Goal: Transaction & Acquisition: Purchase product/service

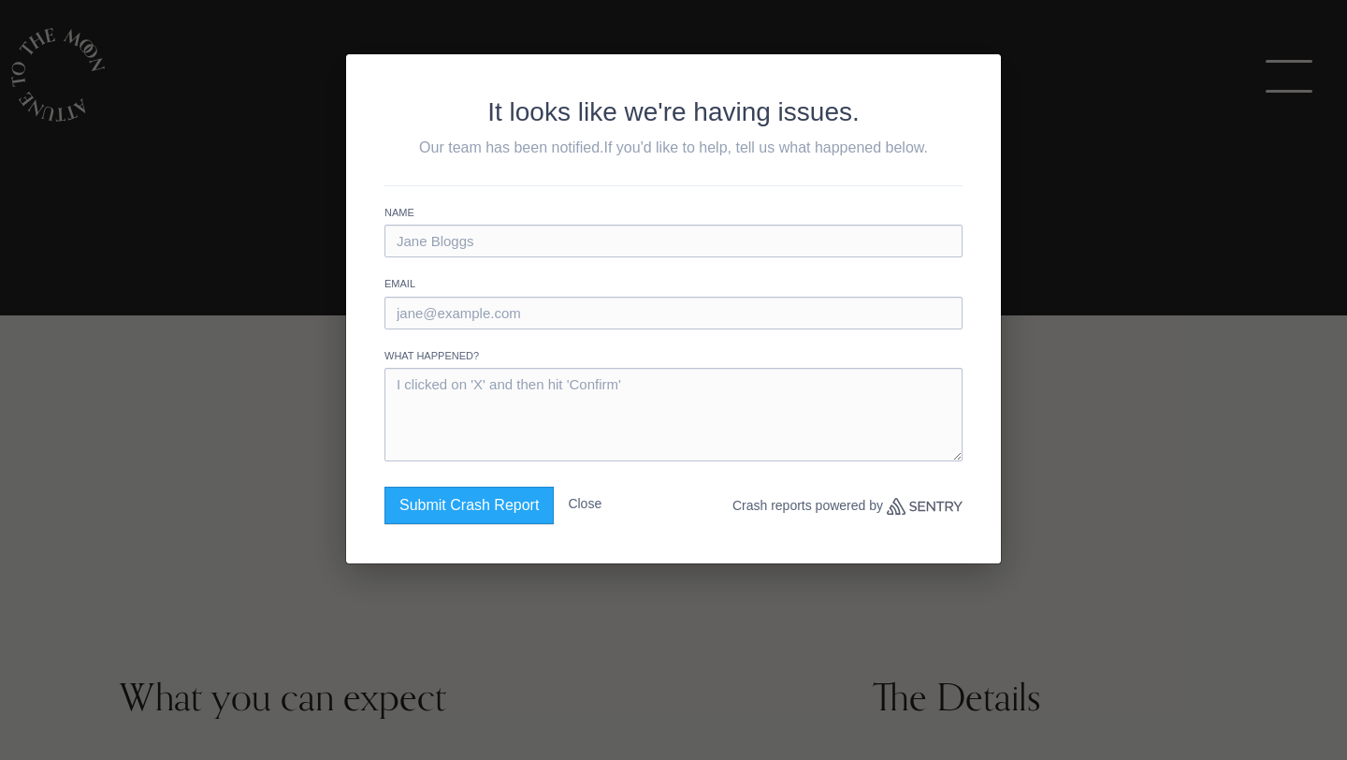
click at [290, 391] on div "It looks like we're having issues. Our team has been notified. If you'd like to…" at bounding box center [673, 380] width 1347 height 760
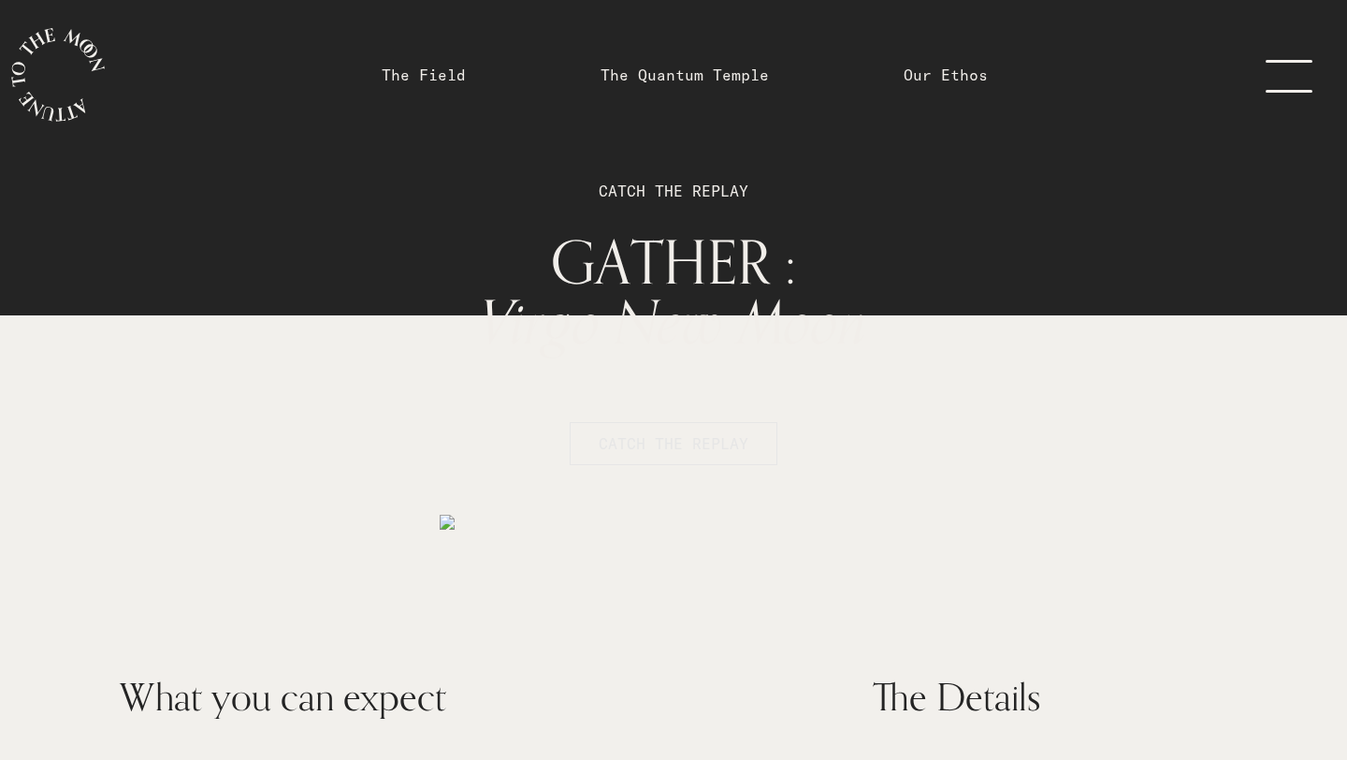
click at [756, 437] on button "CATCH THE REPLAY" at bounding box center [674, 443] width 208 height 43
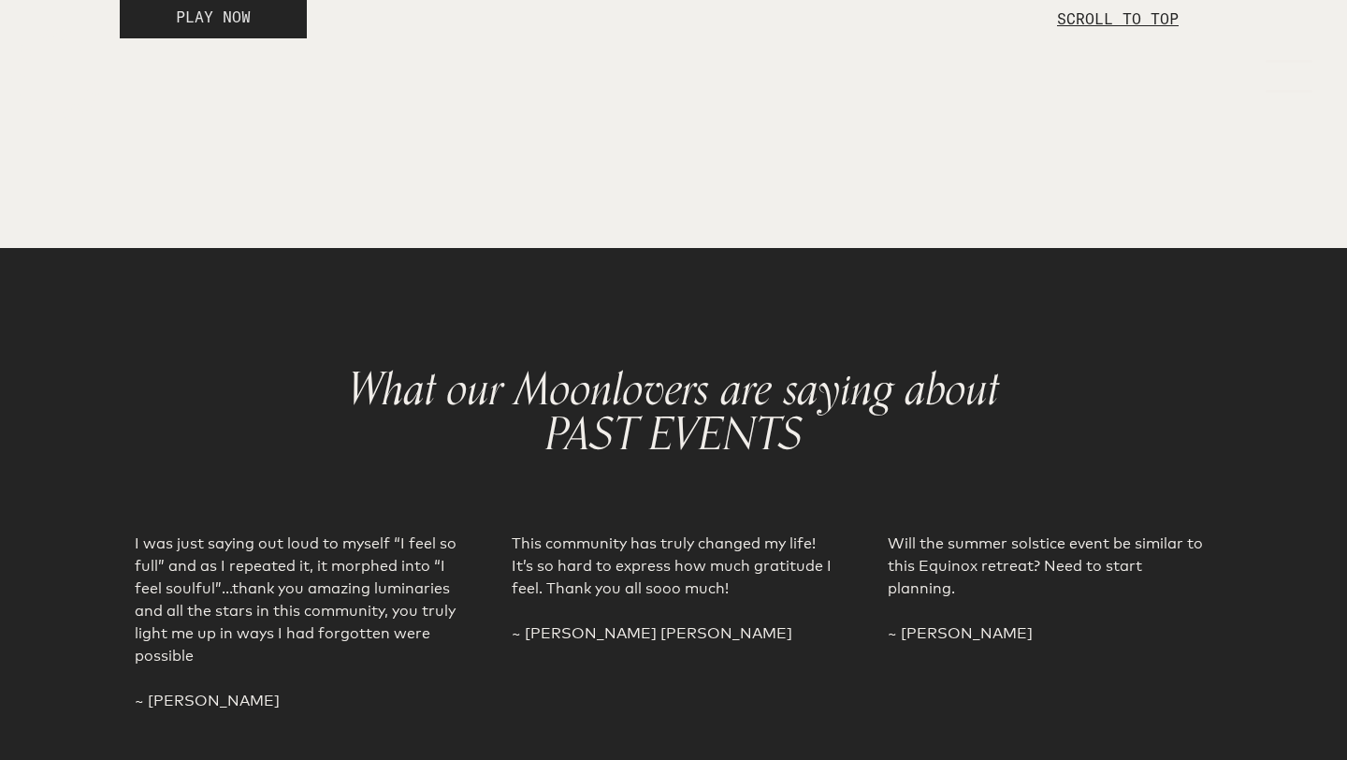
click at [274, 38] on button "PLAY NOW" at bounding box center [213, 16] width 187 height 43
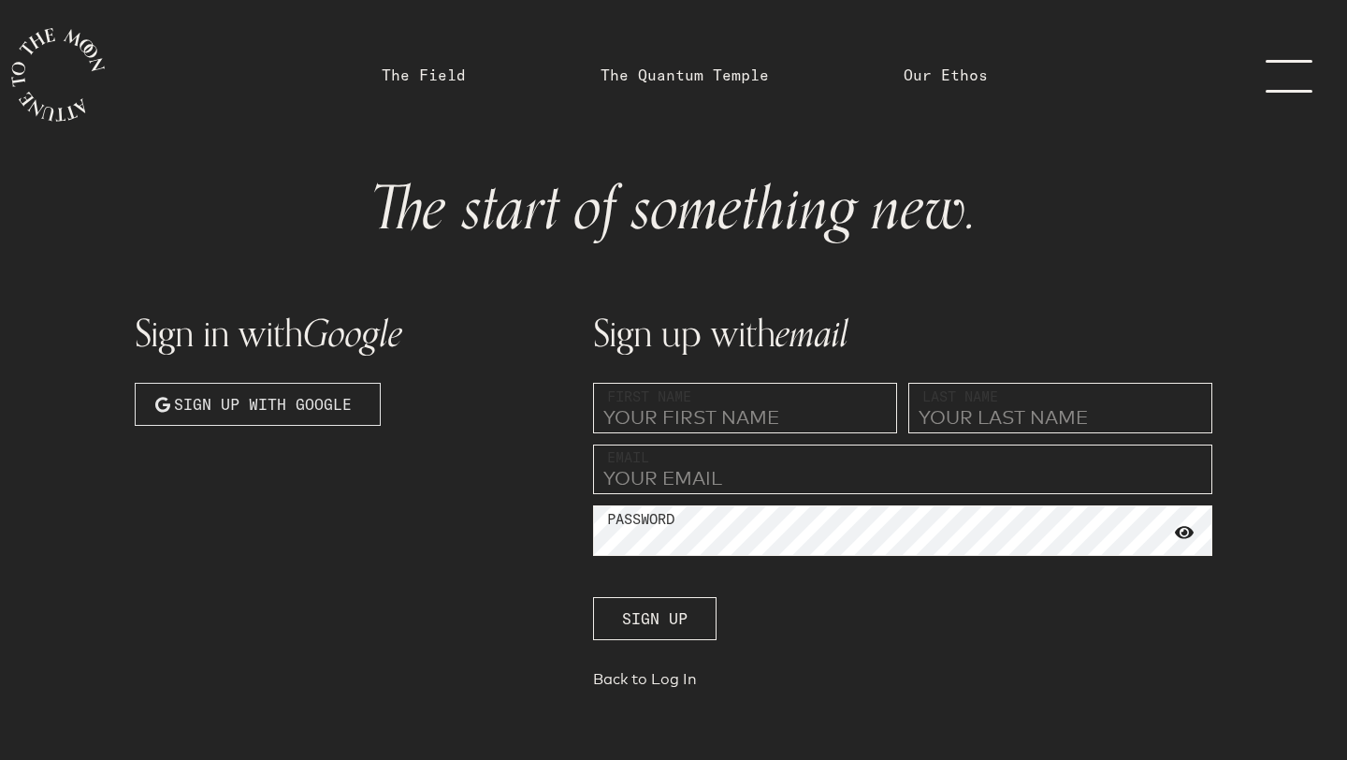
click at [273, 399] on span "Sign up with Google" at bounding box center [263, 404] width 178 height 22
click at [276, 400] on span "Sign up with Google" at bounding box center [263, 404] width 178 height 22
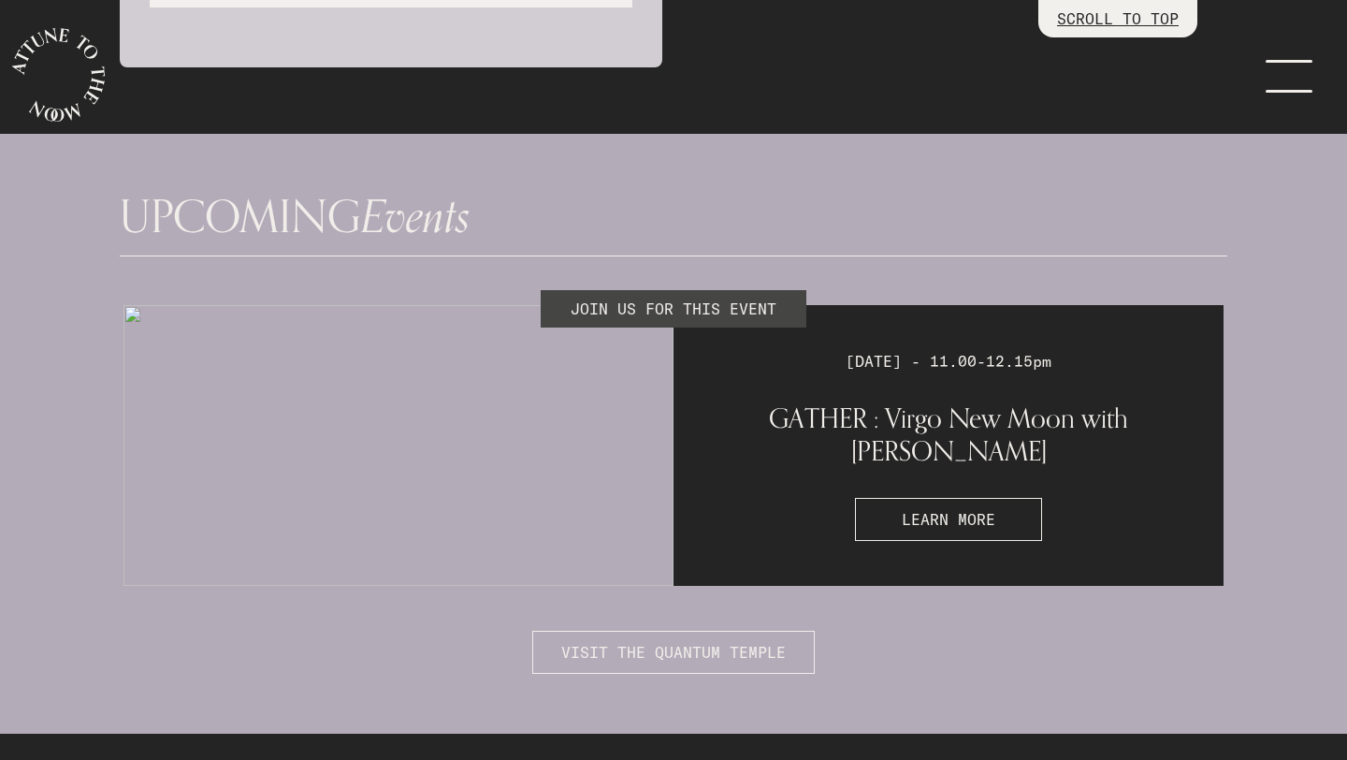
scroll to position [4715, 0]
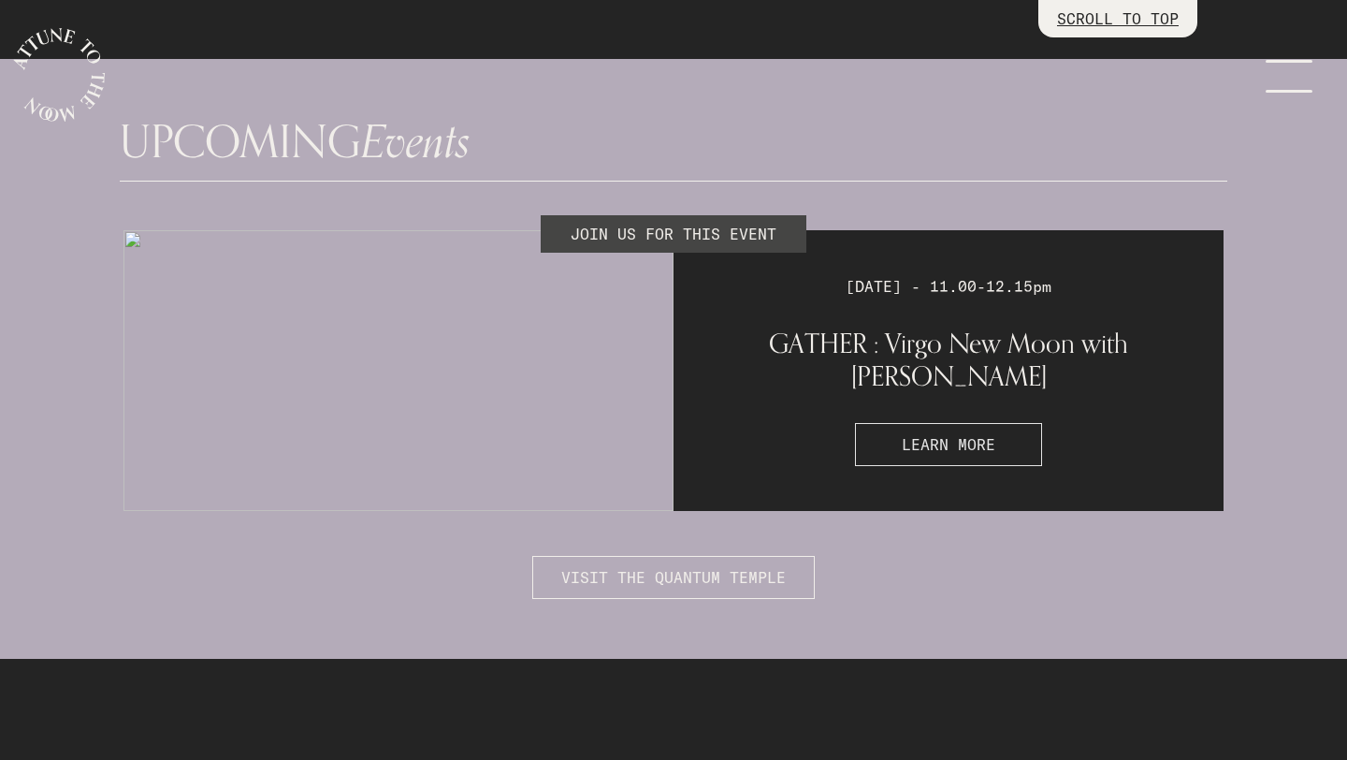
click at [894, 442] on button "LEARN MORE" at bounding box center [948, 444] width 187 height 43
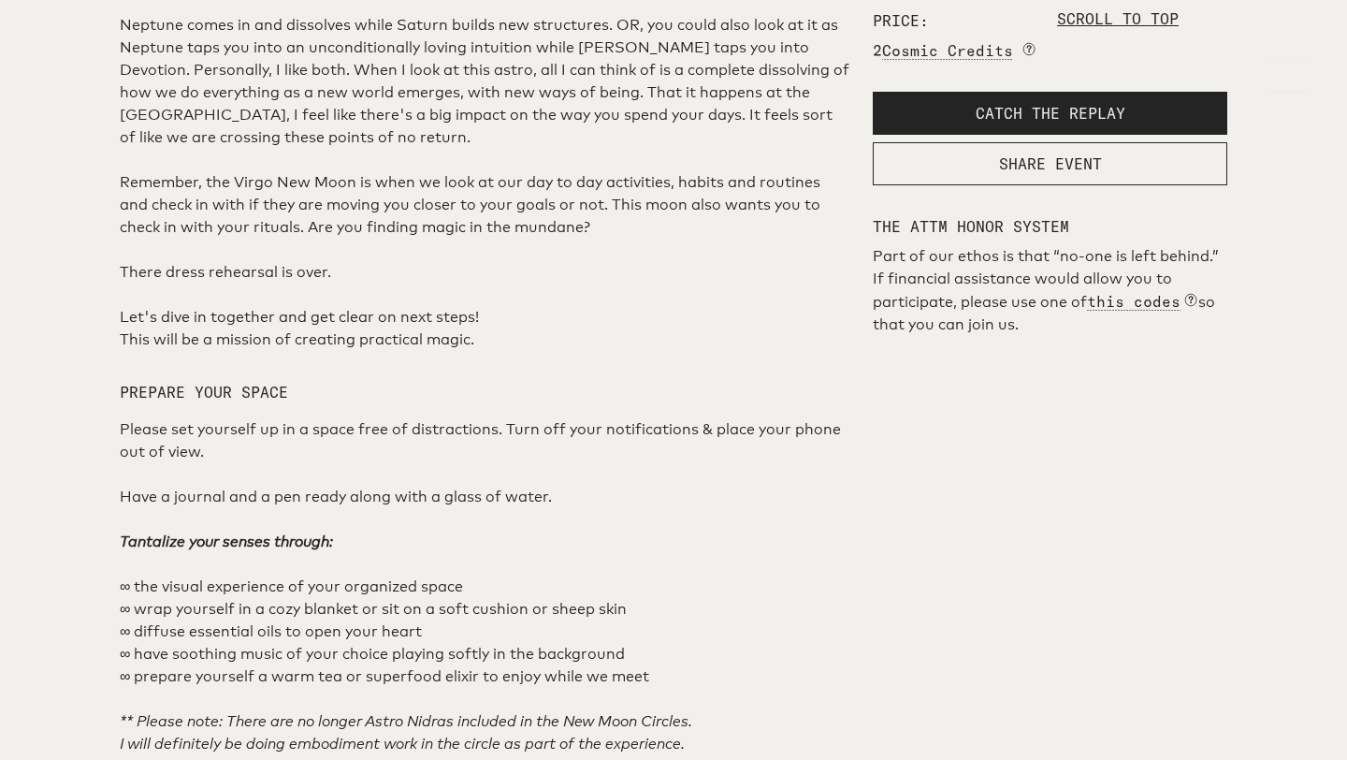
scroll to position [936, 0]
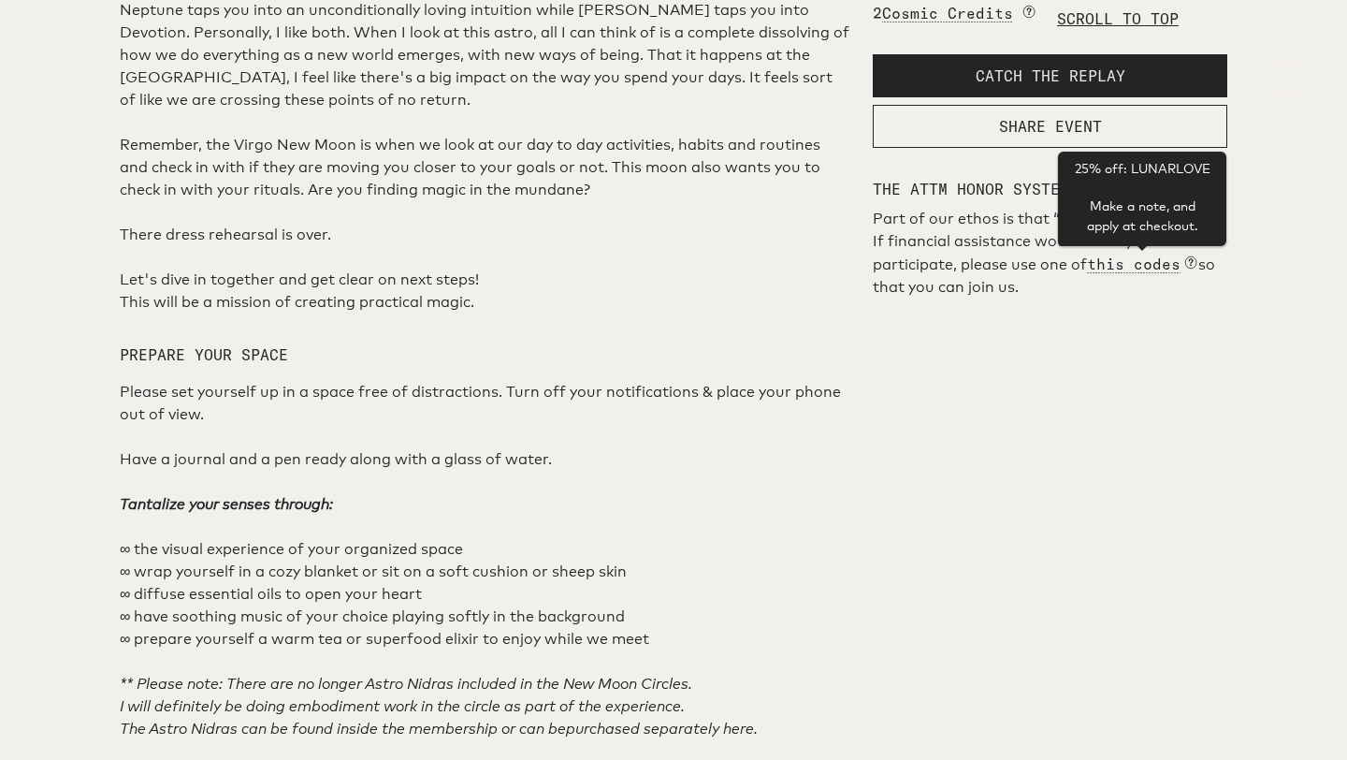
click at [1153, 97] on button "CATCH THE REPLAY" at bounding box center [1050, 75] width 355 height 43
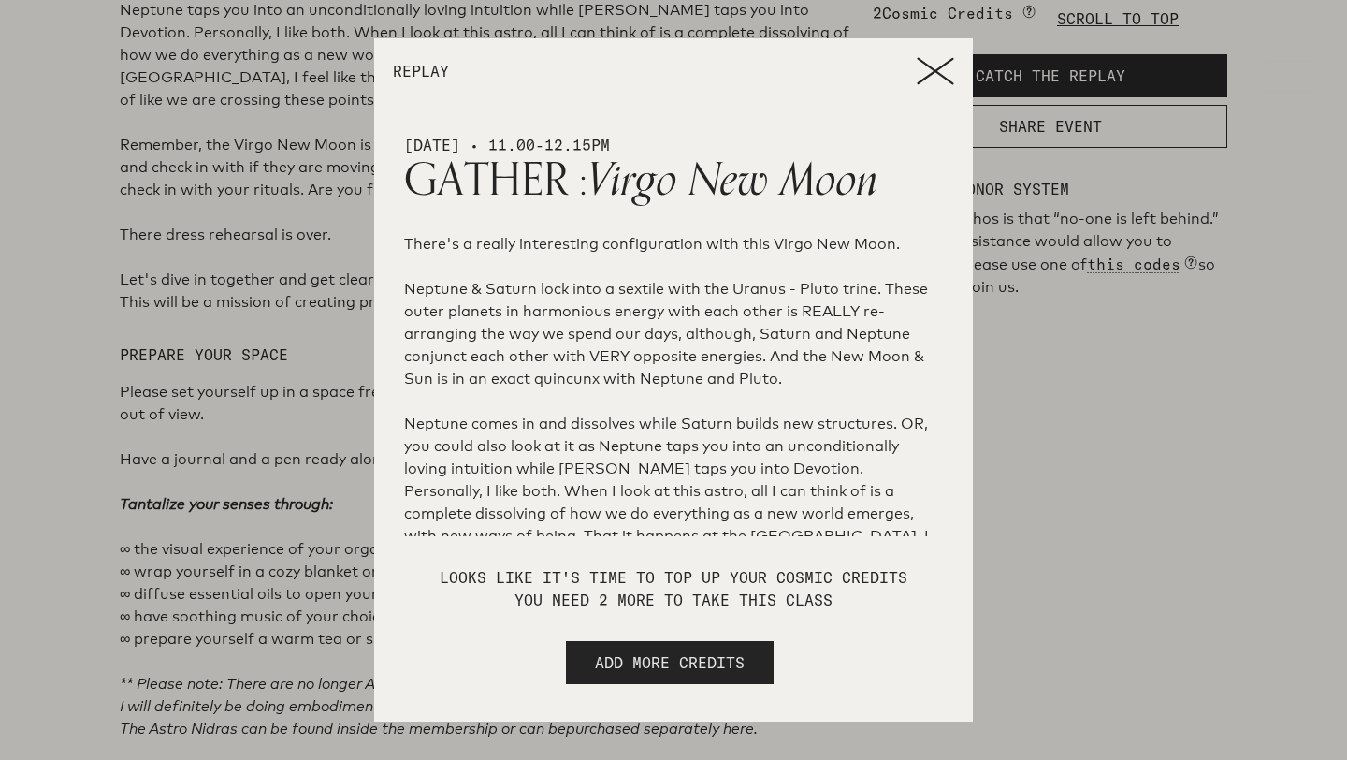
click at [732, 670] on span "ADD MORE CREDITS" at bounding box center [670, 662] width 150 height 22
select select "2"
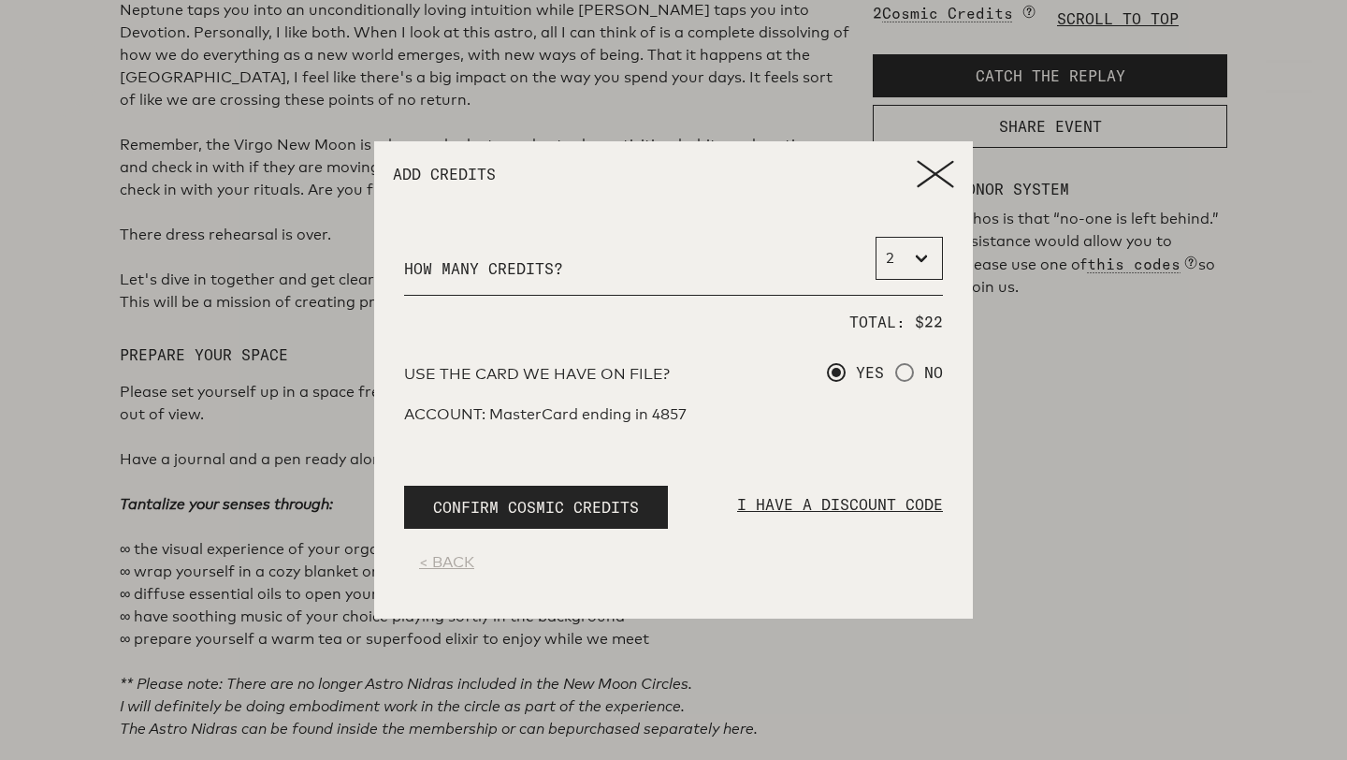
click at [823, 503] on p "I HAVE A DISCOUNT CODE" at bounding box center [840, 514] width 206 height 43
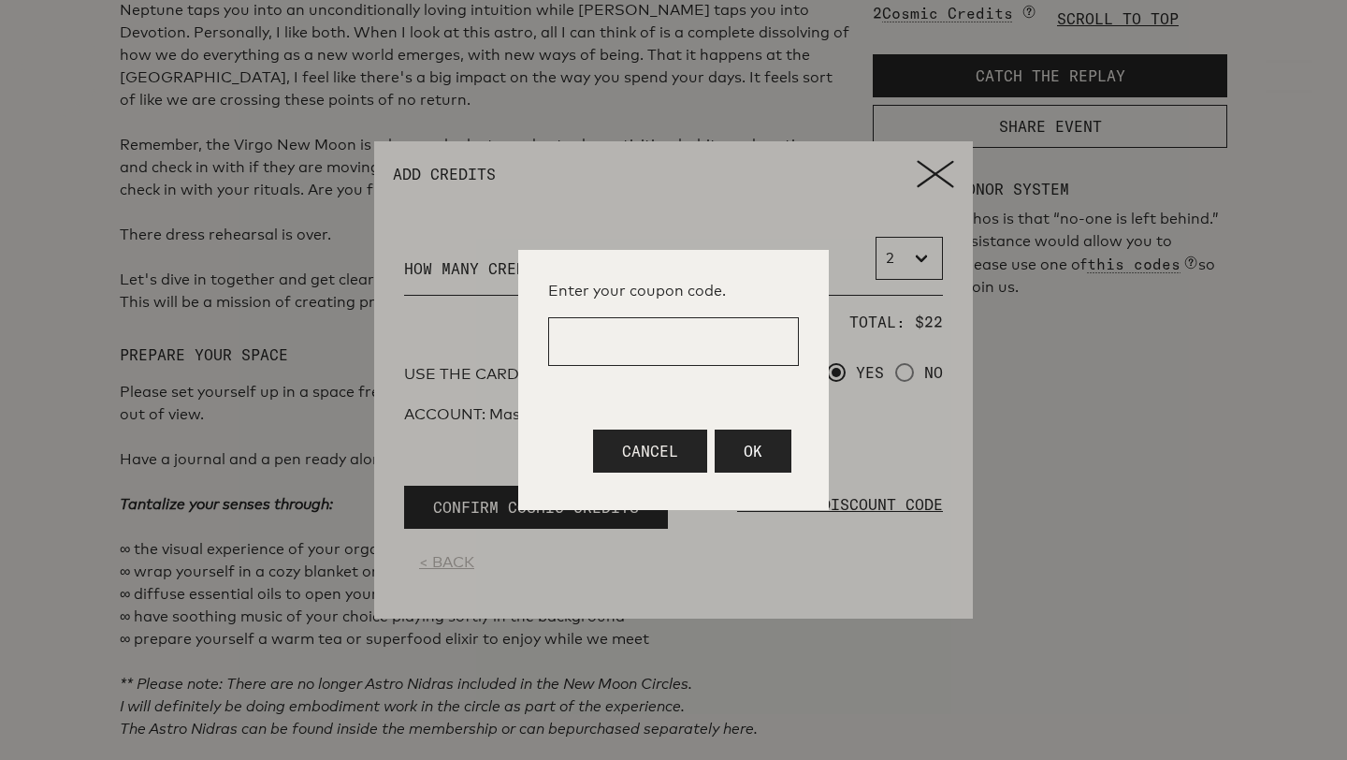
click at [636, 337] on input at bounding box center [673, 341] width 251 height 49
type input "LUNARLOVE"
click at [766, 448] on button "OK" at bounding box center [753, 450] width 77 height 43
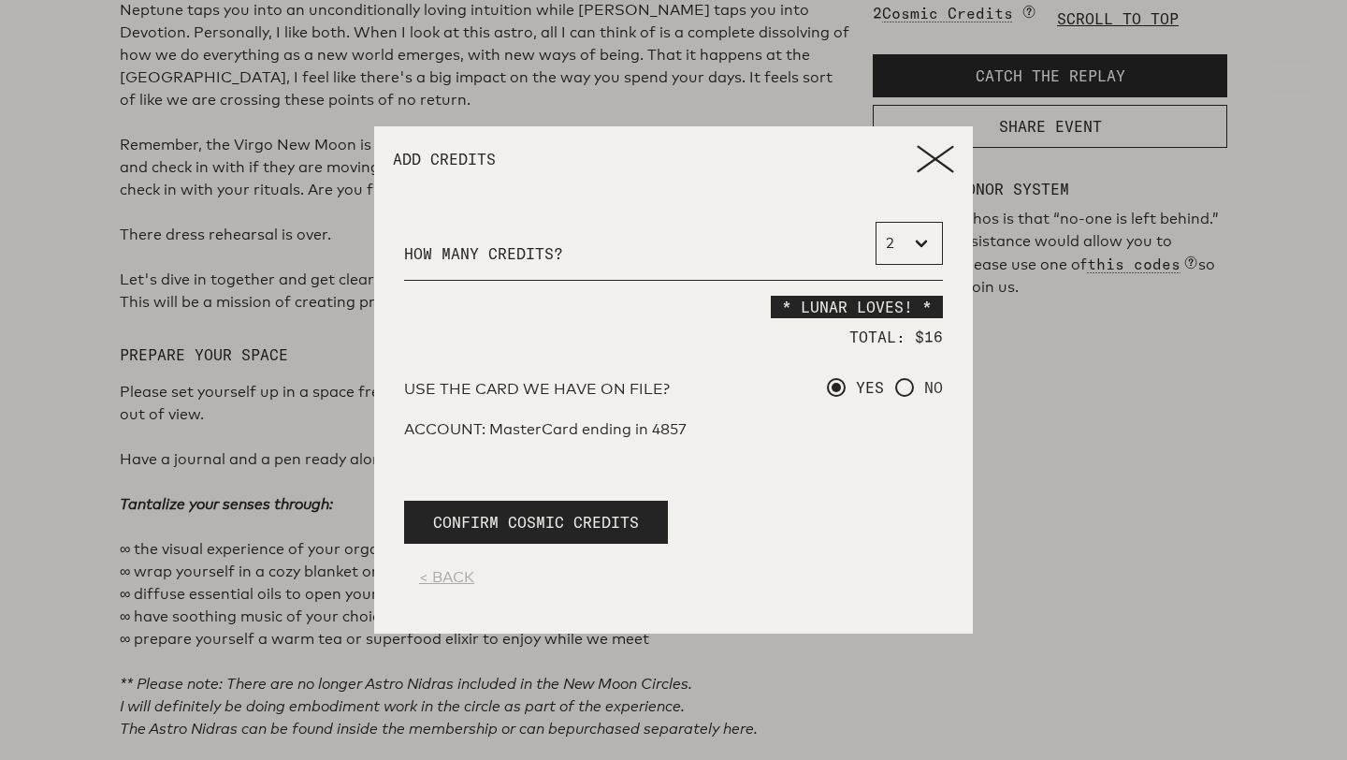
click at [907, 385] on span at bounding box center [904, 387] width 19 height 19
click at [907, 385] on input "NO" at bounding box center [901, 388] width 12 height 12
radio input "true"
radio input "false"
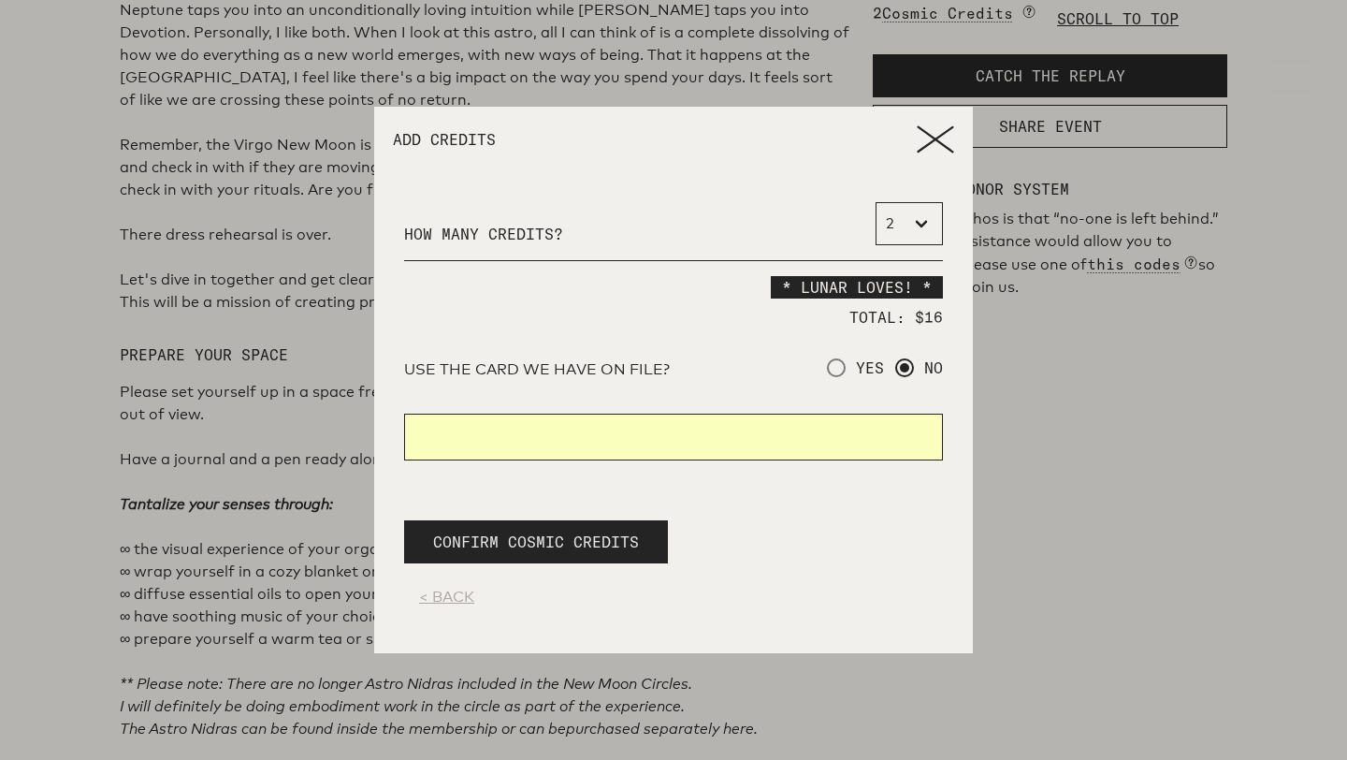
click at [626, 533] on span "CONFIRM COSMIC CREDITS" at bounding box center [536, 541] width 206 height 22
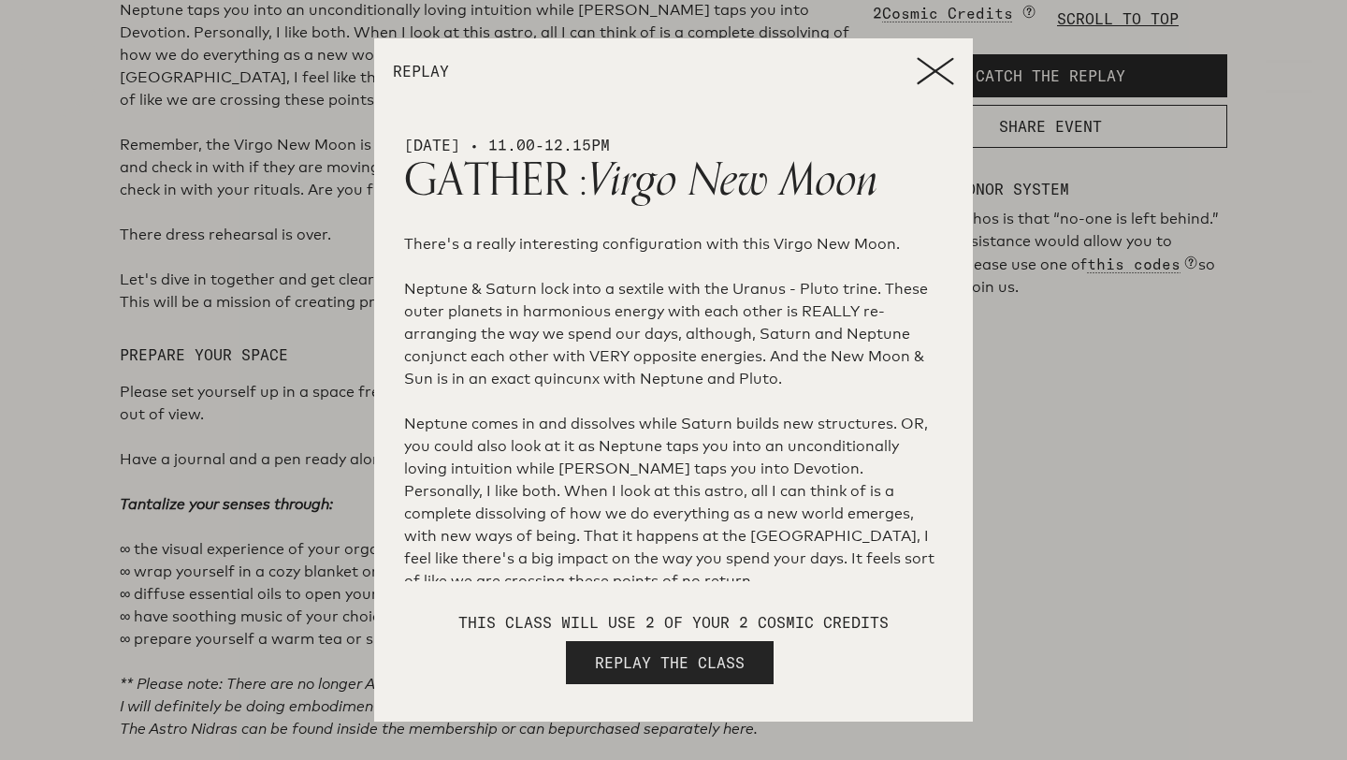
click at [710, 654] on span "REPLAY THE CLASS" at bounding box center [670, 662] width 150 height 22
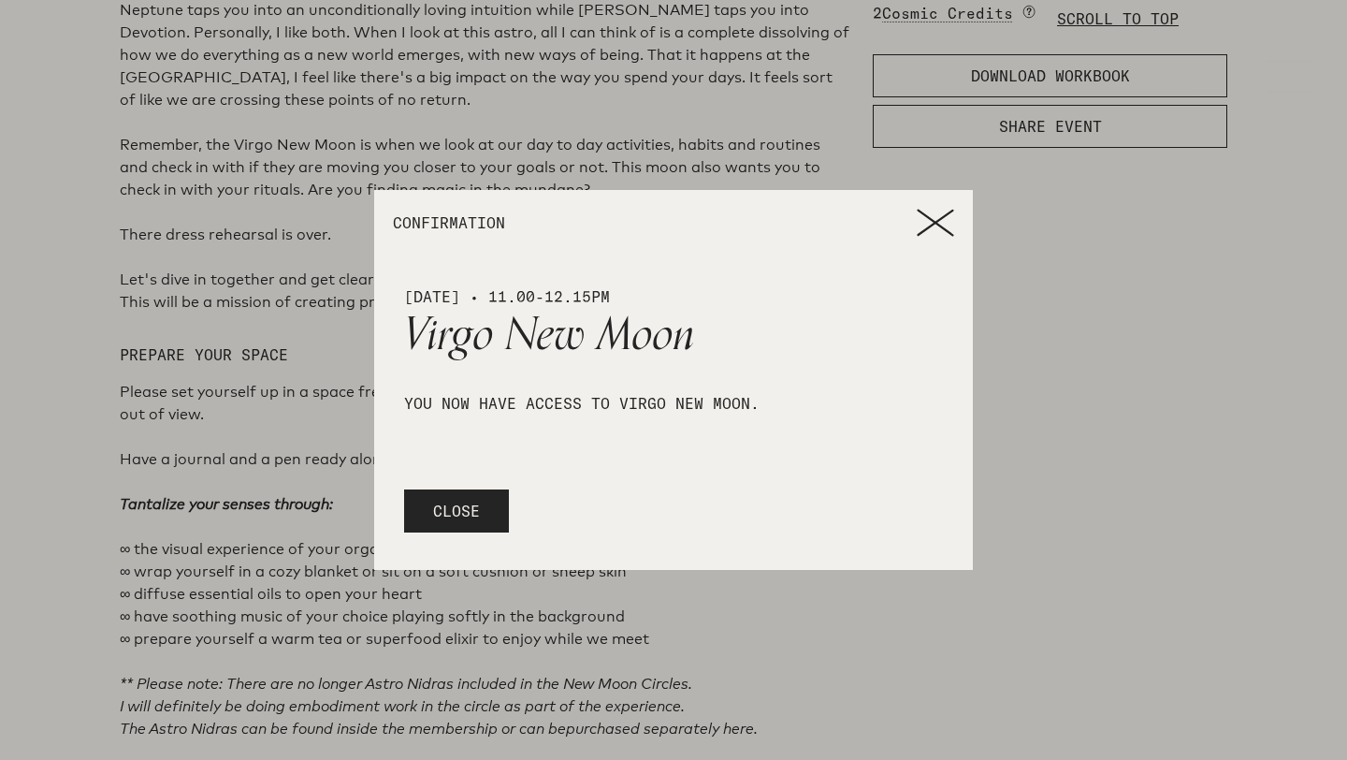
click at [942, 216] on icon at bounding box center [935, 223] width 37 height 28
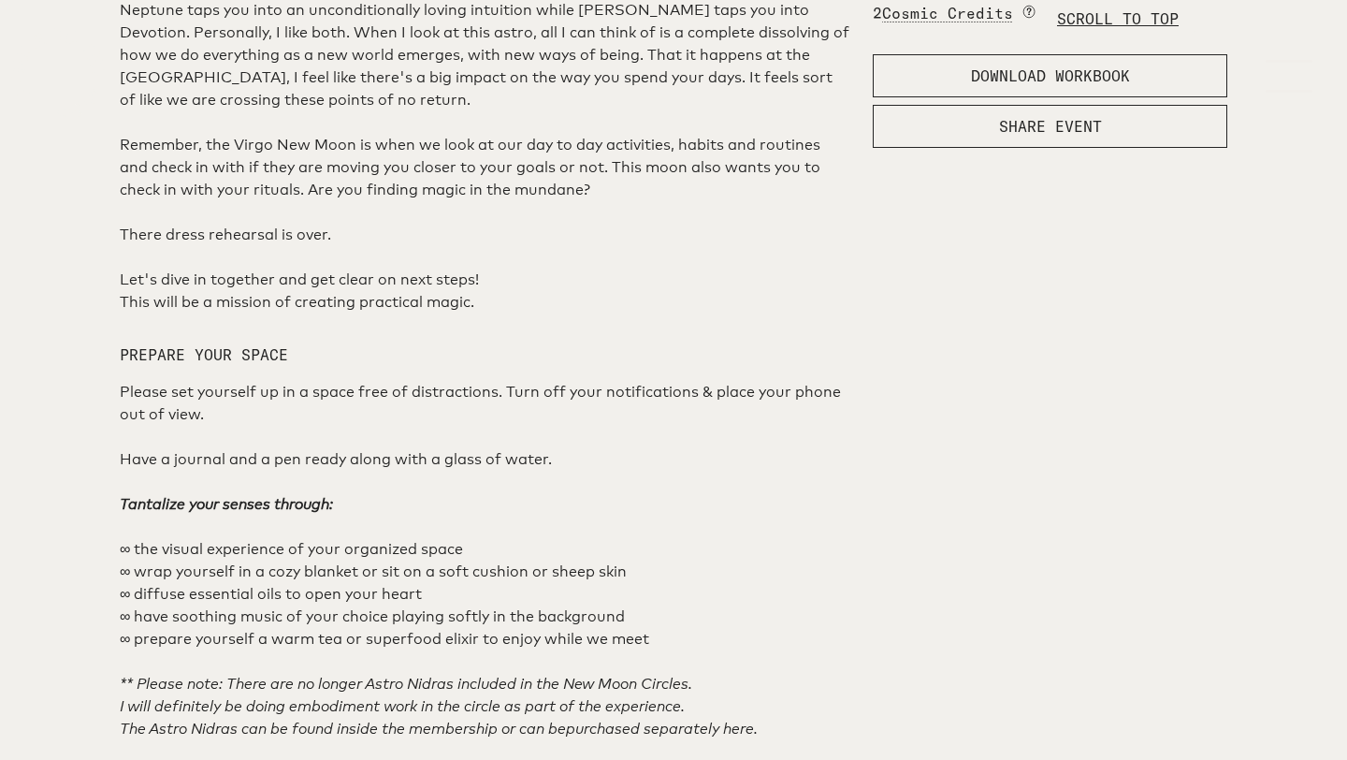
click at [1111, 24] on p "2 Cosmic Credits are currency of Attune to the Moon and provide the option for …" at bounding box center [1050, 13] width 355 height 22
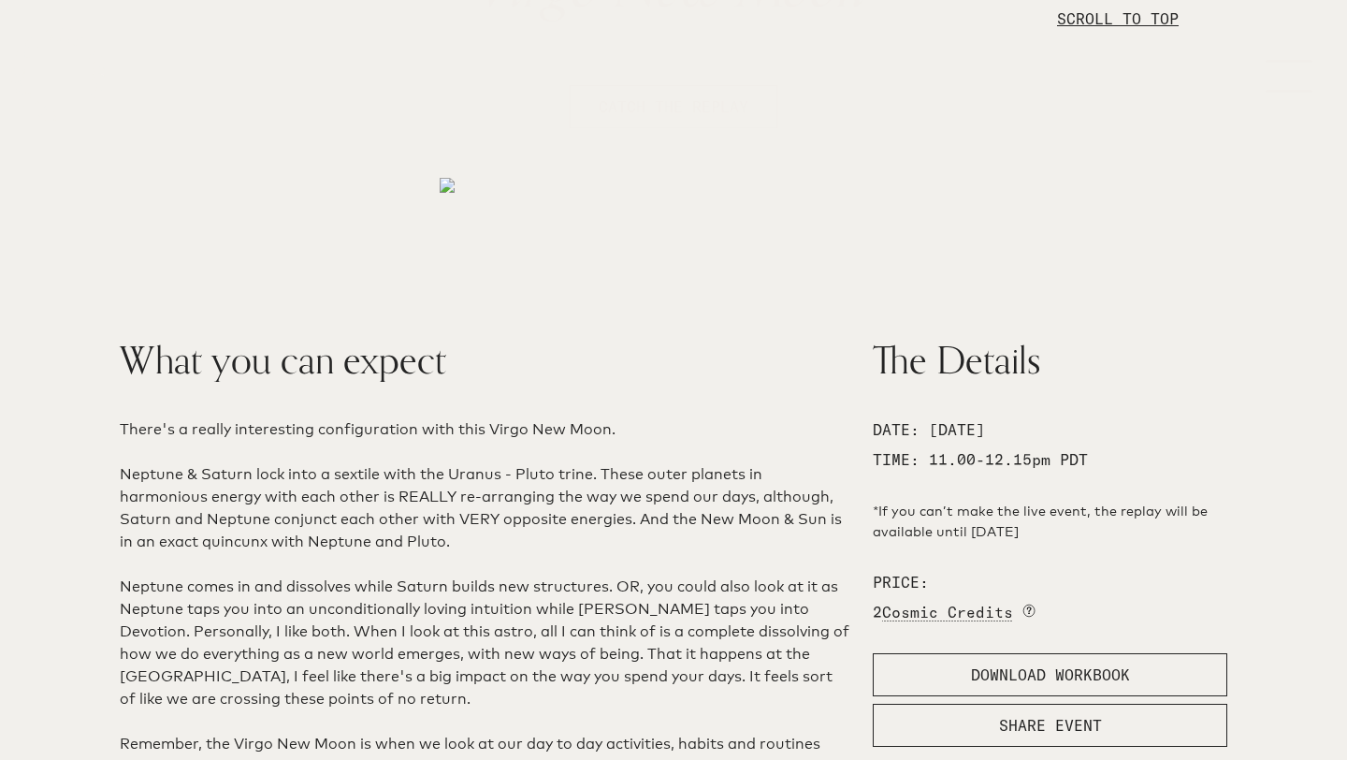
scroll to position [262, 0]
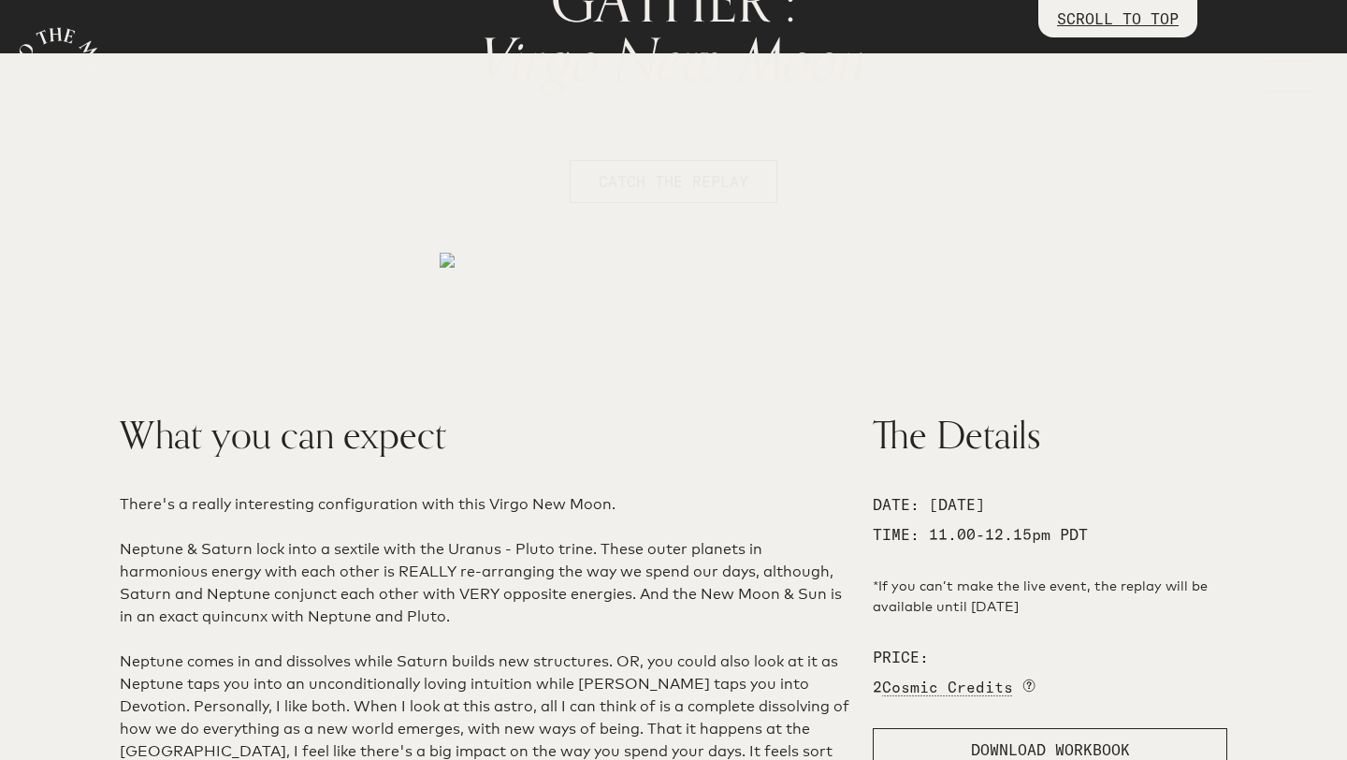
click at [685, 176] on span "CATCH THE REPLAY" at bounding box center [674, 181] width 150 height 22
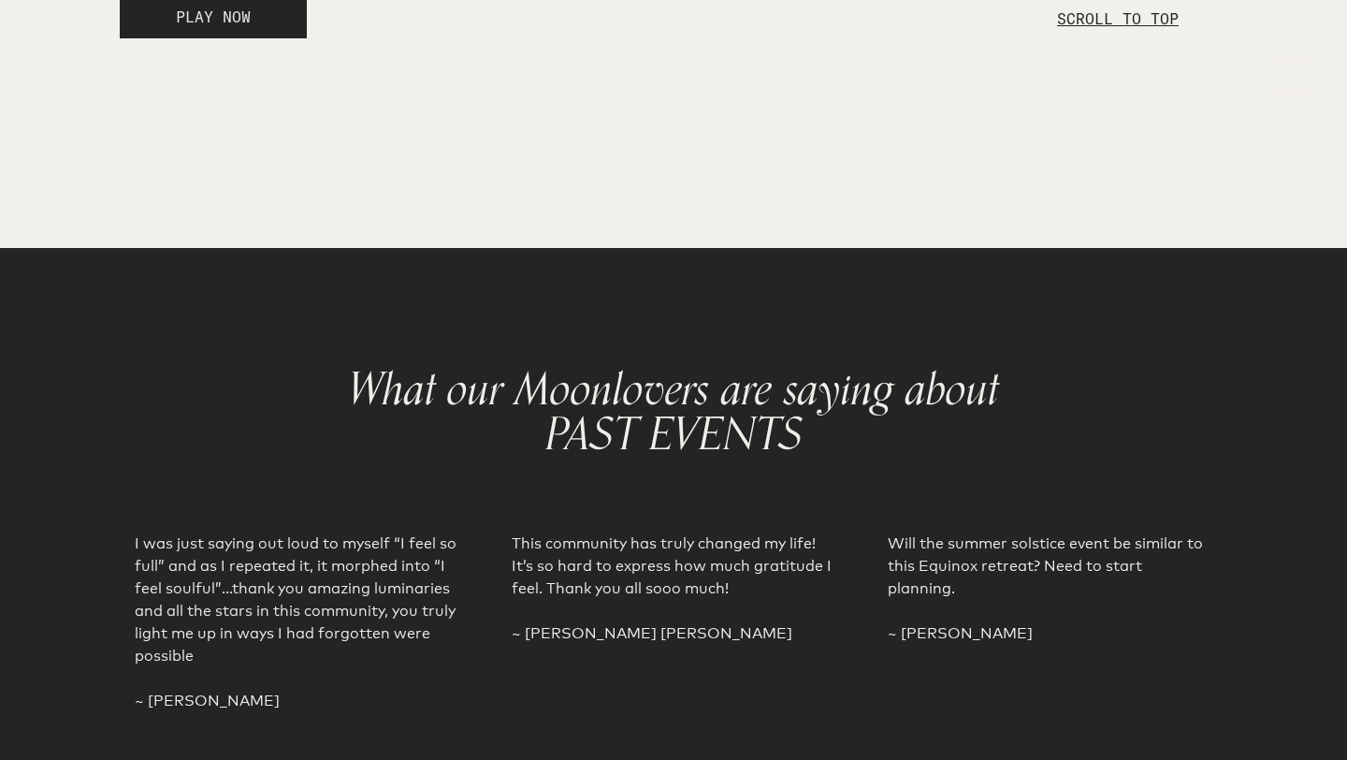
click at [179, 26] on span "PLAY NOW" at bounding box center [213, 16] width 75 height 19
